Goal: Navigation & Orientation: Find specific page/section

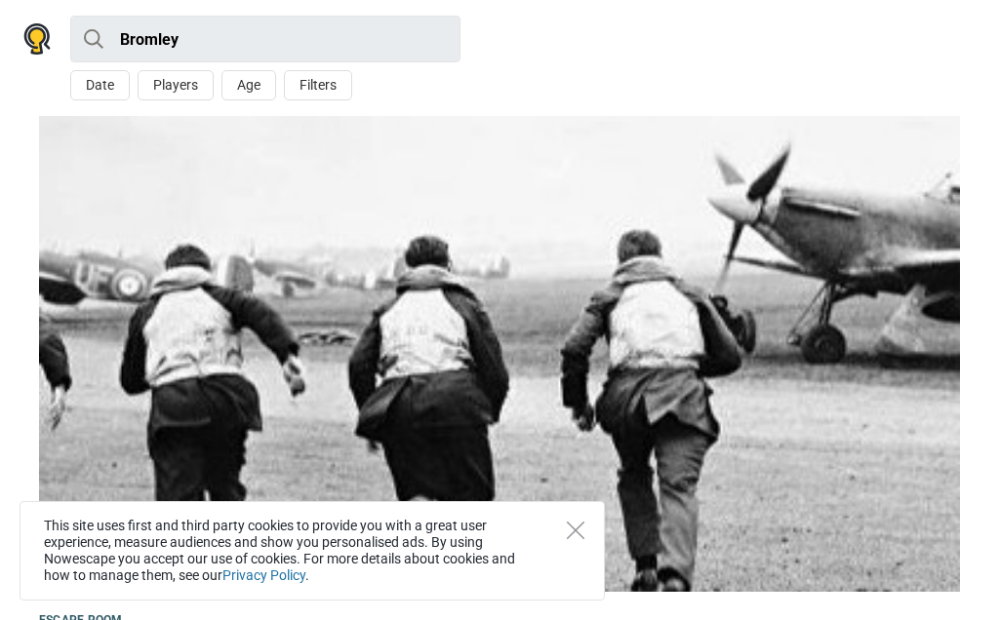
click at [581, 525] on icon "Close" at bounding box center [576, 531] width 18 height 18
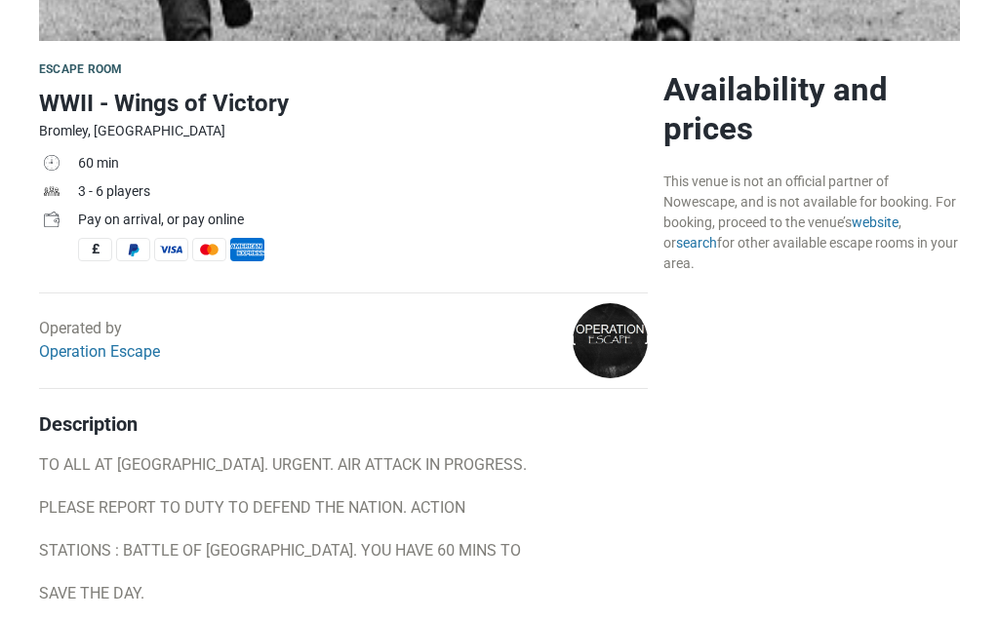
scroll to position [550, 0]
click at [55, 354] on link "Operation Escape" at bounding box center [99, 352] width 121 height 19
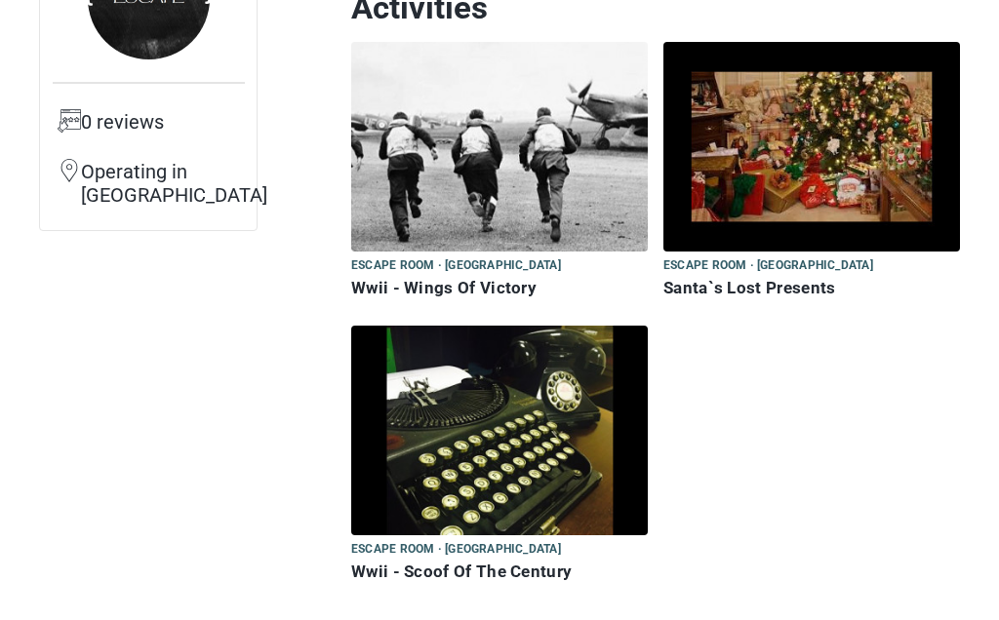
scroll to position [227, 0]
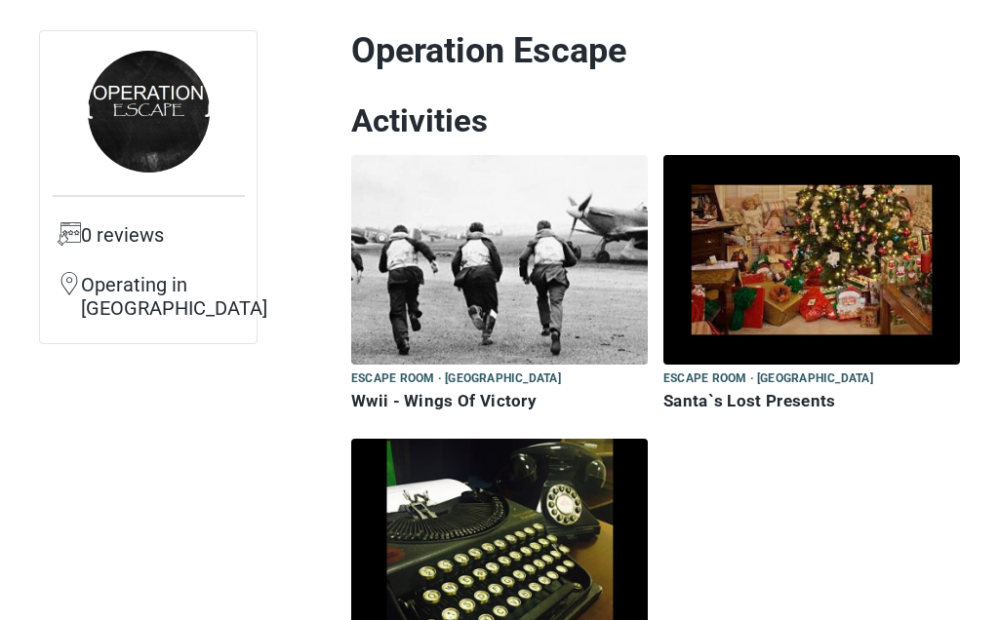
scroll to position [105, 0]
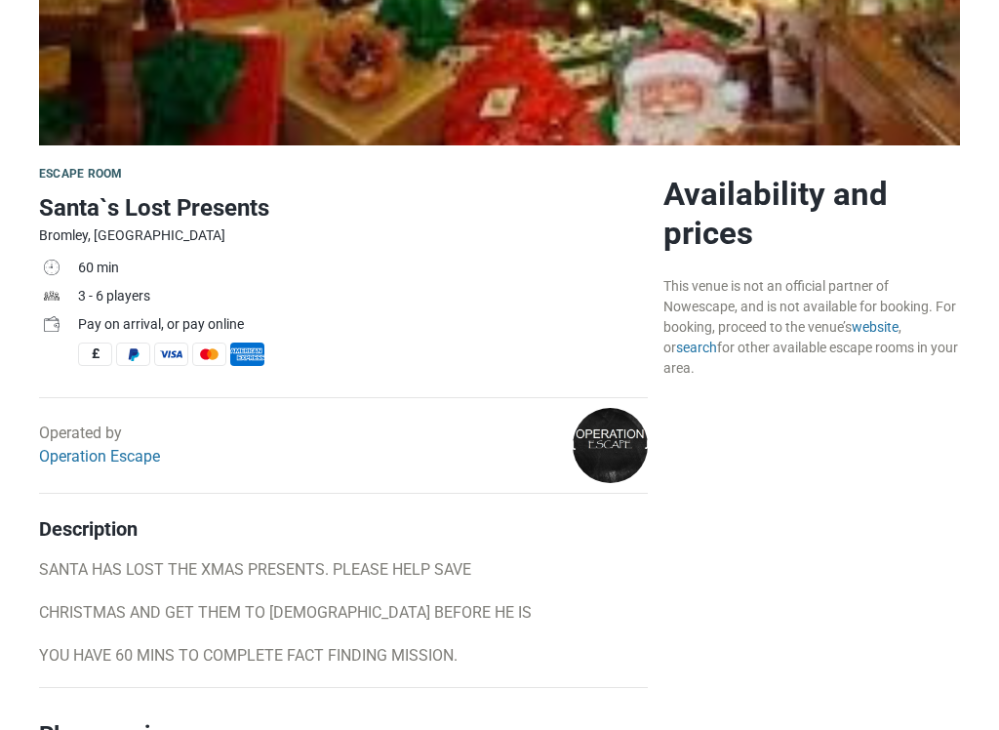
scroll to position [453, 0]
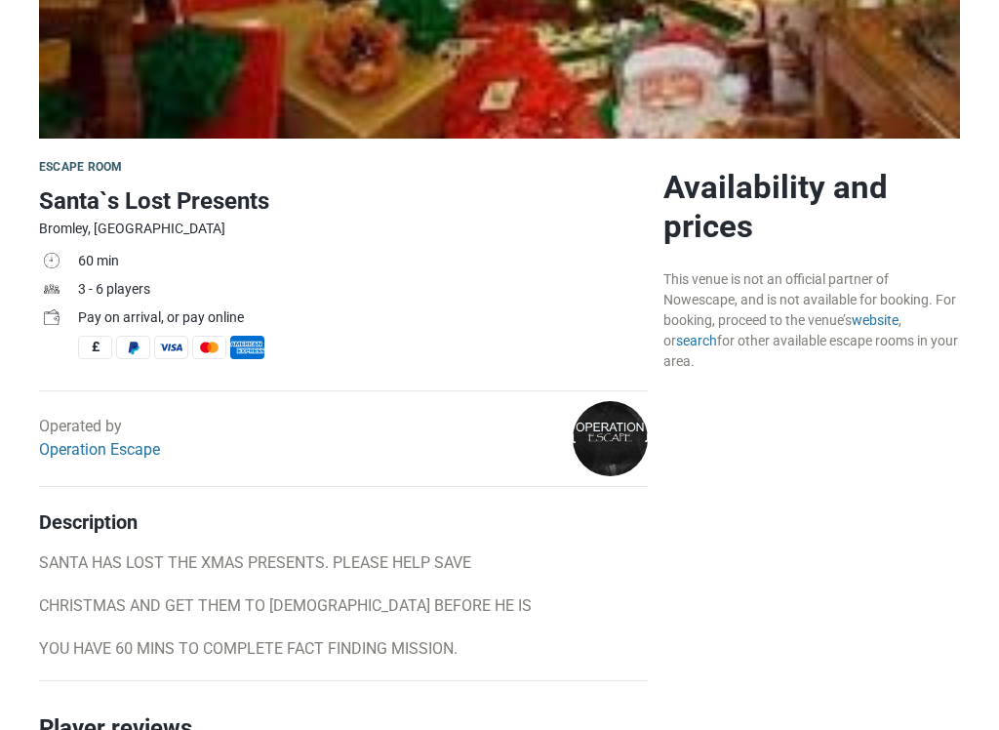
click at [94, 455] on link "Operation Escape" at bounding box center [99, 450] width 121 height 19
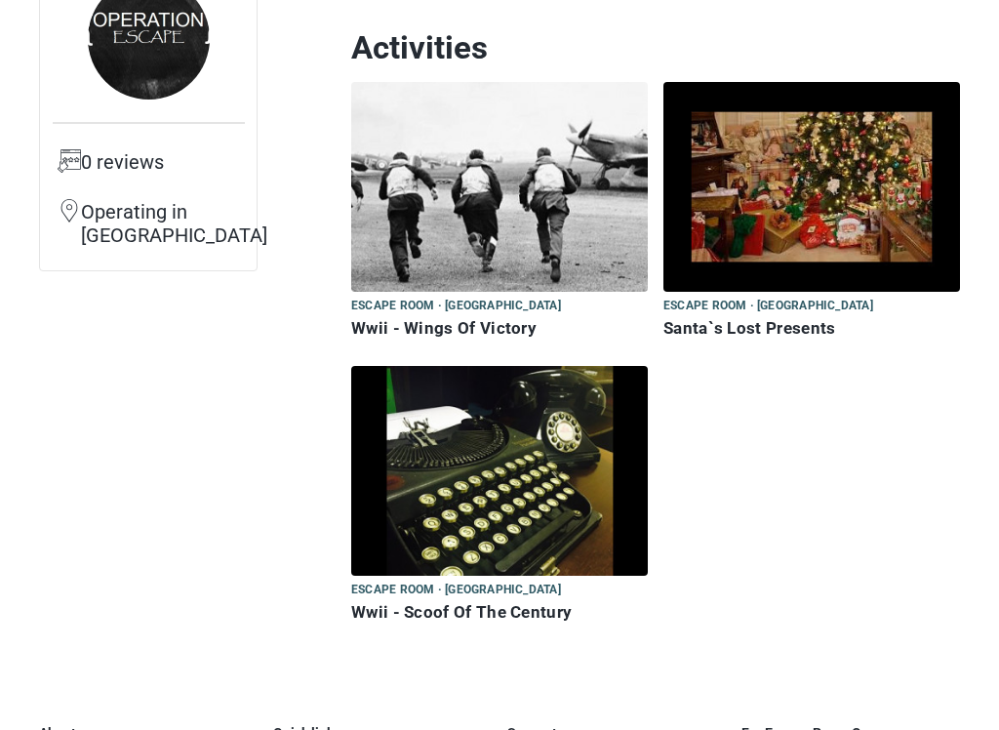
scroll to position [188, 0]
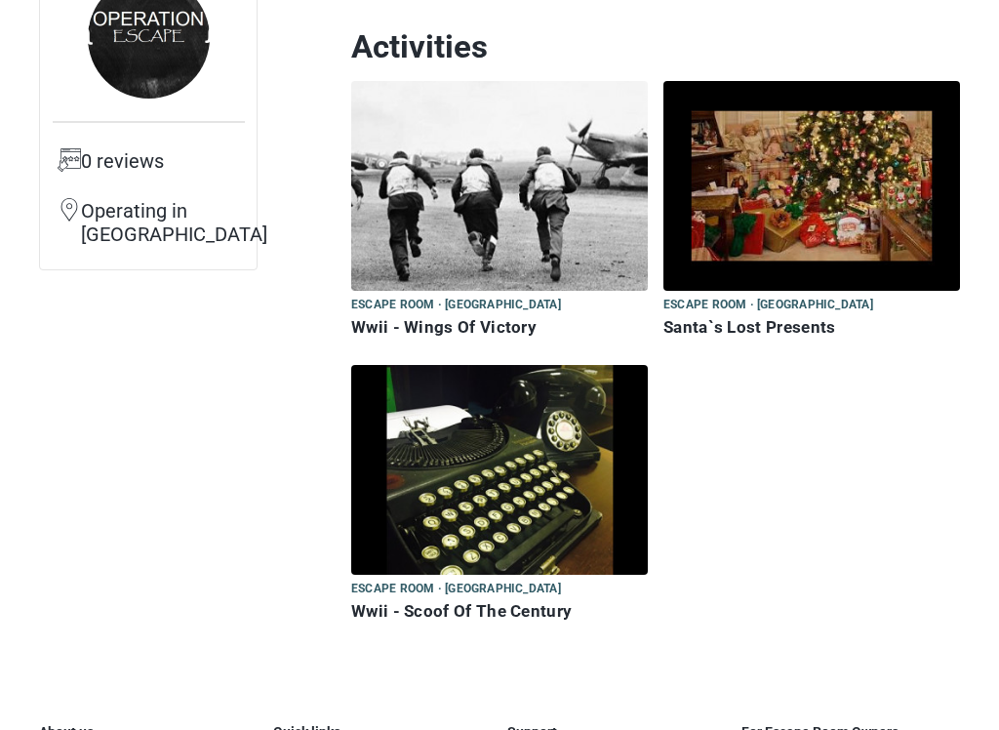
click at [389, 352] on div "Escape room · Bromley Escape room Wwii - Wings Of Victory" at bounding box center [499, 224] width 312 height 284
click at [377, 333] on h6 "Wwii - Wings Of Victory" at bounding box center [499, 328] width 297 height 20
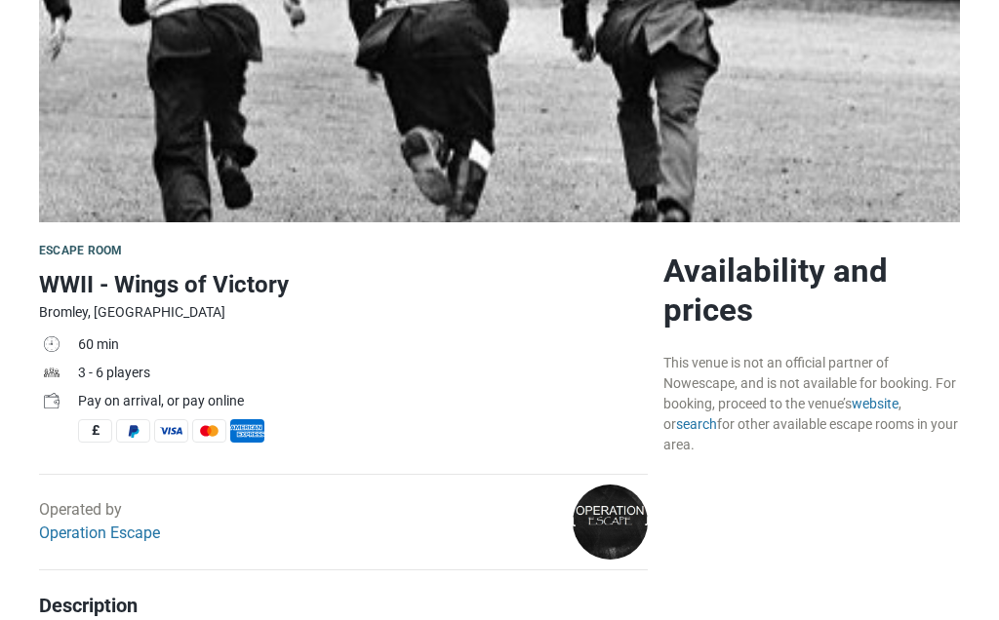
scroll to position [366, 0]
